Goal: Information Seeking & Learning: Find specific fact

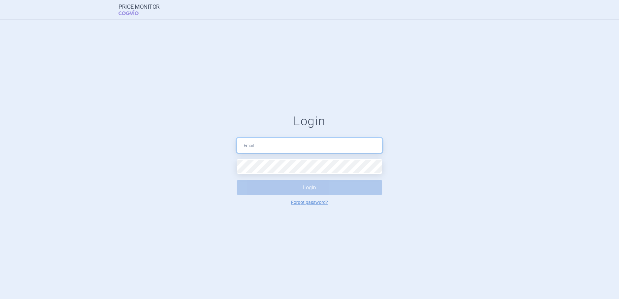
click at [250, 144] on input "text" at bounding box center [310, 145] width 146 height 15
type input "[EMAIL_ADDRESS][DOMAIN_NAME]"
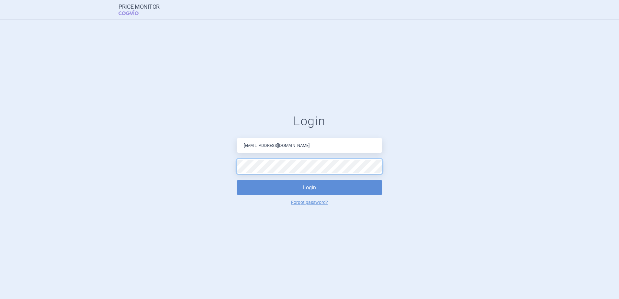
click at [237, 180] on button "Login" at bounding box center [310, 187] width 146 height 15
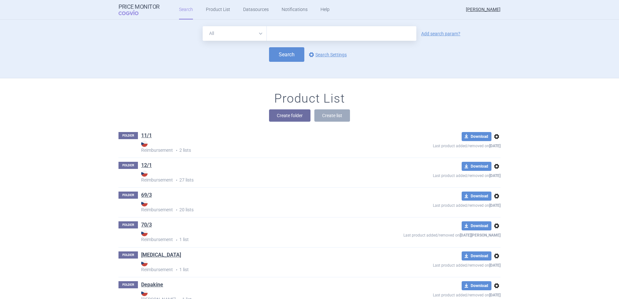
click at [249, 38] on select "All Brand Name ATC Company Active Substance Country Newer than" at bounding box center [235, 33] width 64 height 15
select select "brandName"
click at [203, 26] on select "All Brand Name ATC Company Active Substance Country Newer than" at bounding box center [235, 33] width 64 height 15
click at [279, 34] on input "text" at bounding box center [342, 33] width 150 height 15
type input "Efluelda"
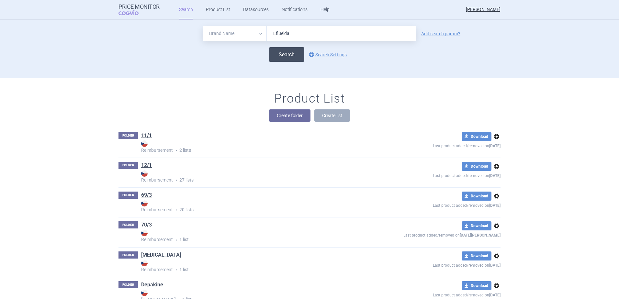
click at [291, 54] on button "Search" at bounding box center [286, 54] width 35 height 15
select select "brandName"
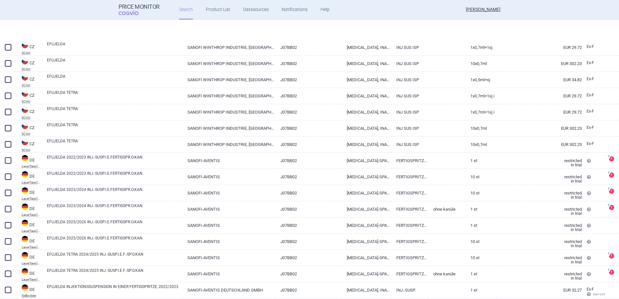
scroll to position [130, 0]
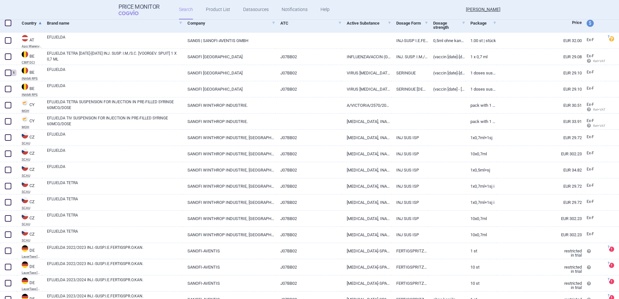
select select "brandName"
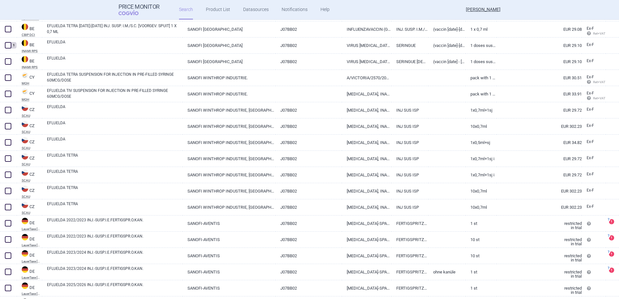
scroll to position [0, 0]
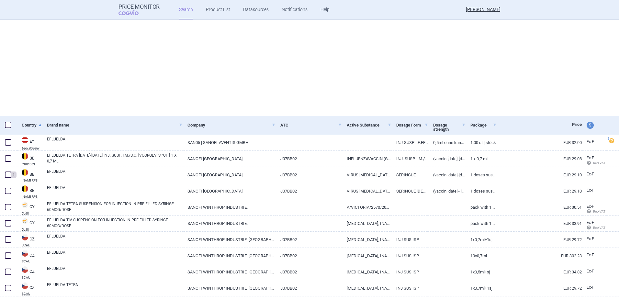
select select "brandName"
